Goal: Communication & Community: Connect with others

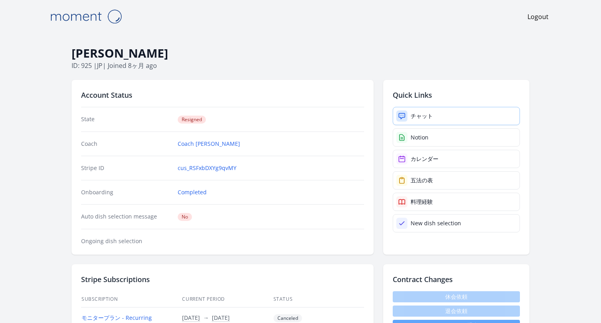
click at [420, 122] on link "チャット" at bounding box center [456, 116] width 127 height 18
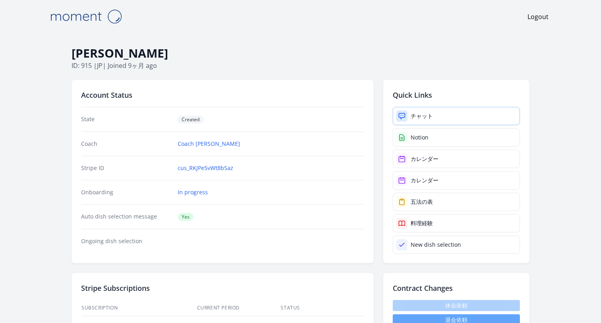
click at [445, 114] on link "チャット" at bounding box center [456, 116] width 127 height 18
